Goal: Task Accomplishment & Management: Manage account settings

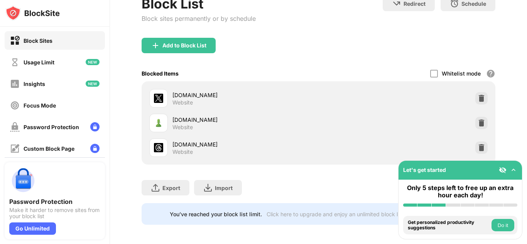
scroll to position [85, 0]
click at [477, 144] on img at bounding box center [481, 147] width 8 height 8
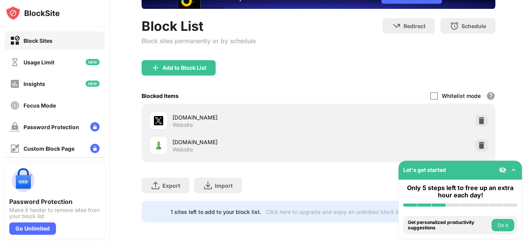
scroll to position [68, 0]
click at [192, 65] on div "Add to Block List" at bounding box center [178, 67] width 74 height 15
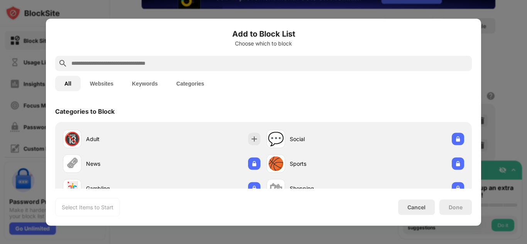
click at [192, 65] on input "text" at bounding box center [270, 63] width 398 height 9
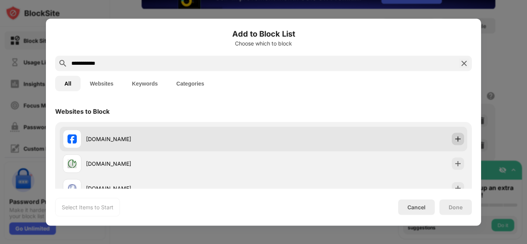
type input "**********"
click at [454, 135] on img at bounding box center [458, 139] width 8 height 8
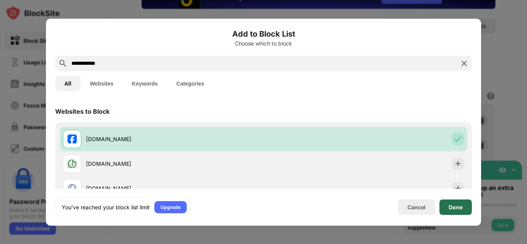
click at [451, 207] on div "Done" at bounding box center [455, 207] width 14 height 6
